Goal: Book appointment/travel/reservation

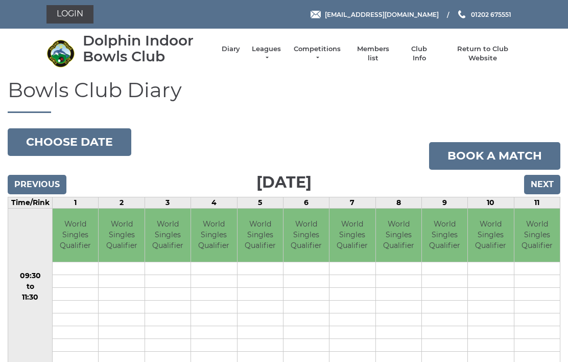
scroll to position [64, 0]
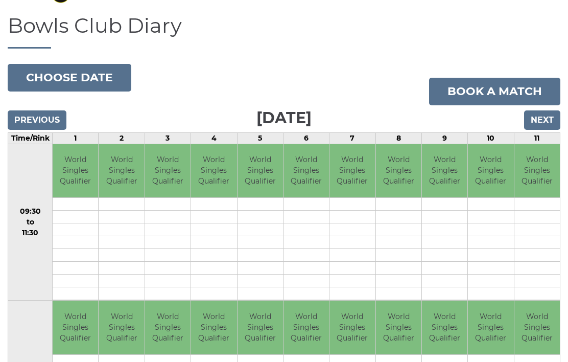
click at [549, 121] on input "Next" at bounding box center [542, 119] width 36 height 19
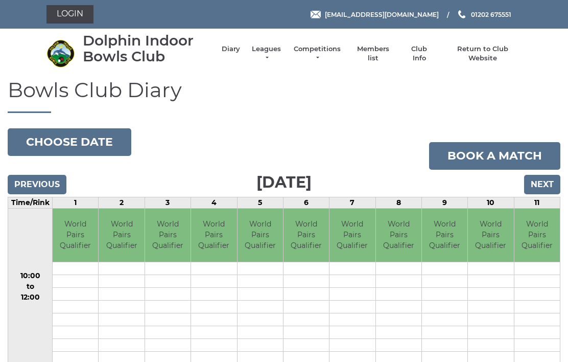
click at [542, 190] on input "Next" at bounding box center [542, 184] width 36 height 19
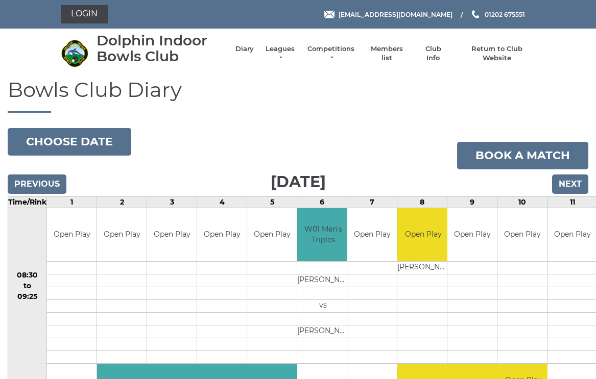
click at [571, 188] on input "Next" at bounding box center [570, 184] width 36 height 19
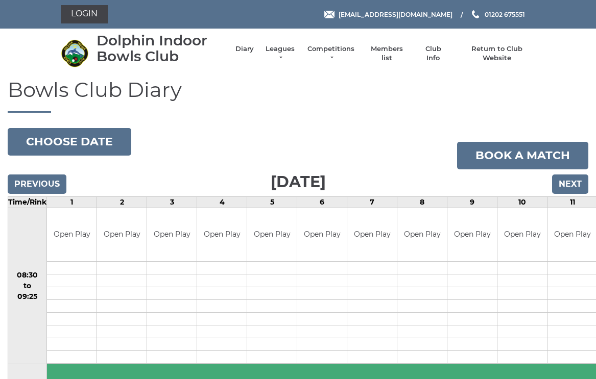
click at [573, 187] on input "Next" at bounding box center [570, 184] width 36 height 19
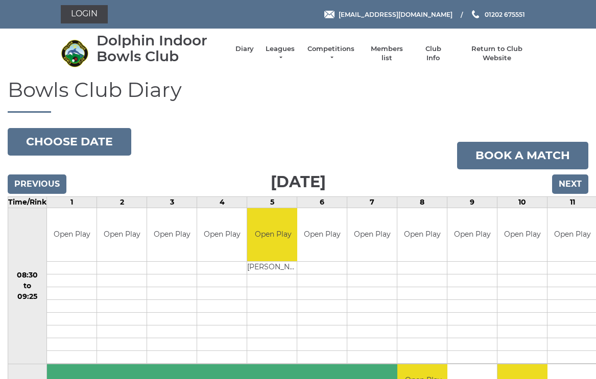
click at [576, 183] on input "Next" at bounding box center [570, 184] width 36 height 19
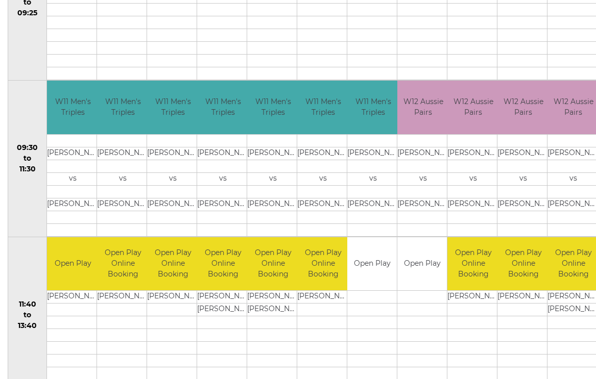
scroll to position [294, 0]
